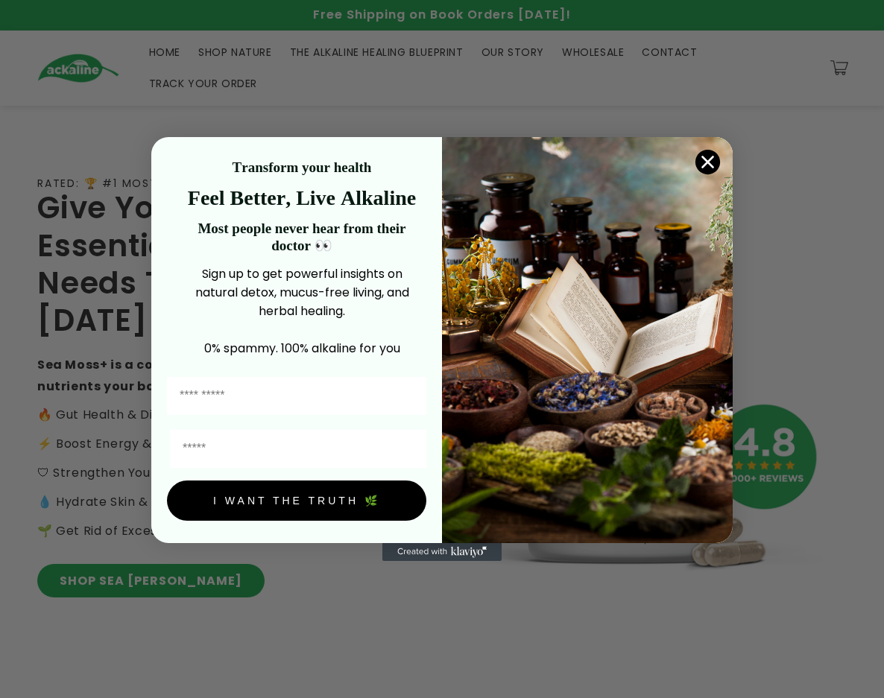
click at [715, 160] on circle "Close dialog" at bounding box center [707, 162] width 25 height 25
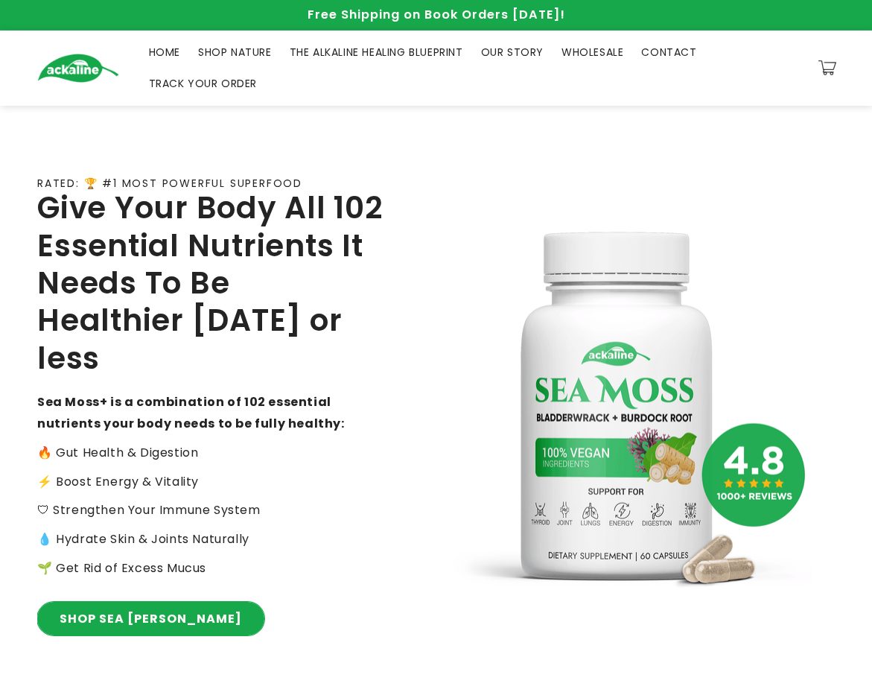
drag, startPoint x: 98, startPoint y: 597, endPoint x: 119, endPoint y: 590, distance: 22.6
click at [100, 602] on link "SHOP SEA [PERSON_NAME]" at bounding box center [150, 619] width 227 height 34
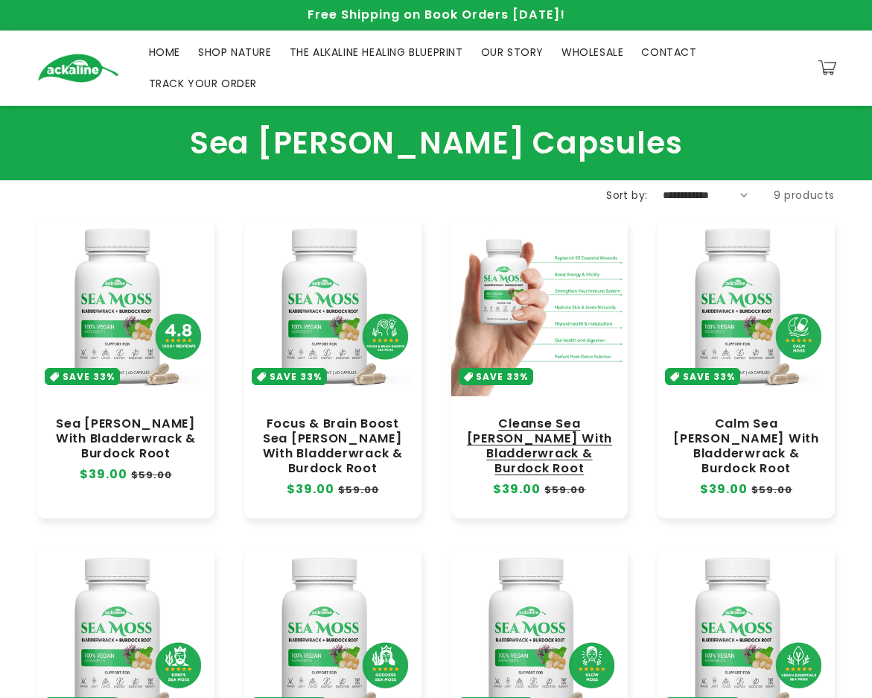
scroll to position [75, 0]
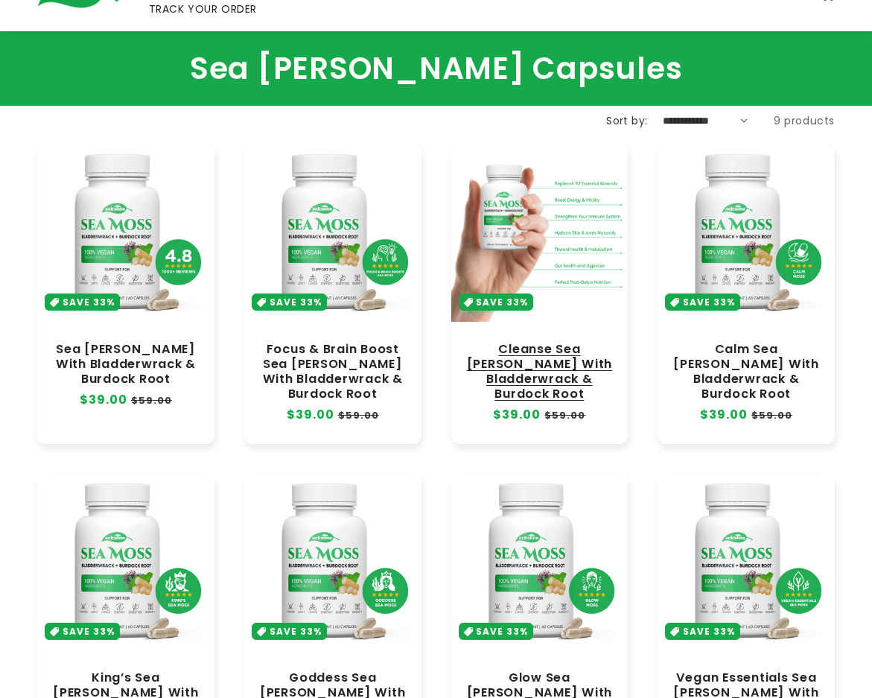
click at [538, 342] on link "Cleanse Sea [PERSON_NAME] With Bladderwrack & Burdock Root" at bounding box center [540, 372] width 148 height 60
click at [538, 342] on link "Cleanse Sea Moss With Bladderwrack & Burdock Root" at bounding box center [540, 372] width 148 height 60
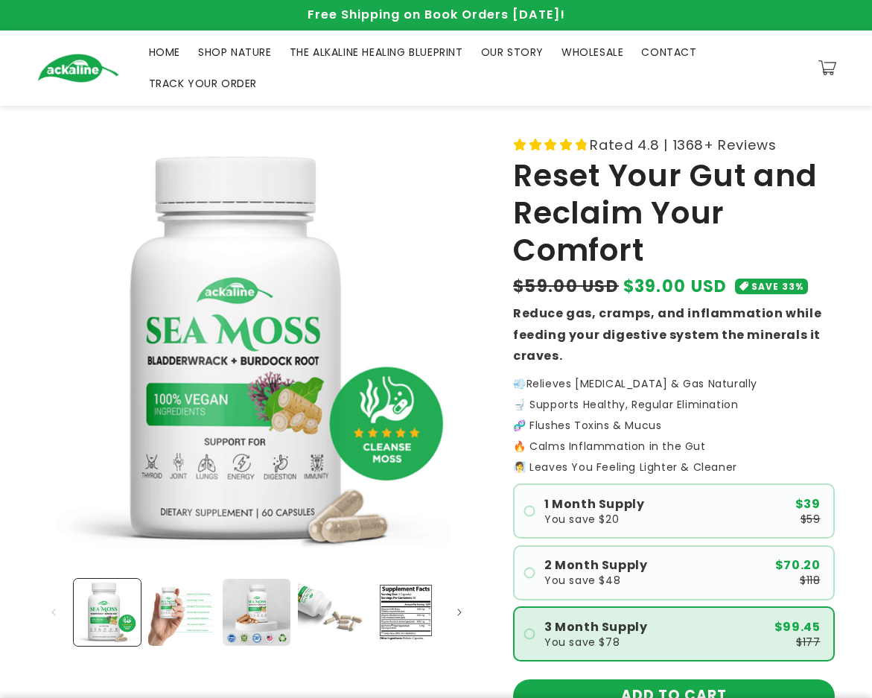
scroll to position [298, 0]
